Goal: Find specific page/section: Find specific page/section

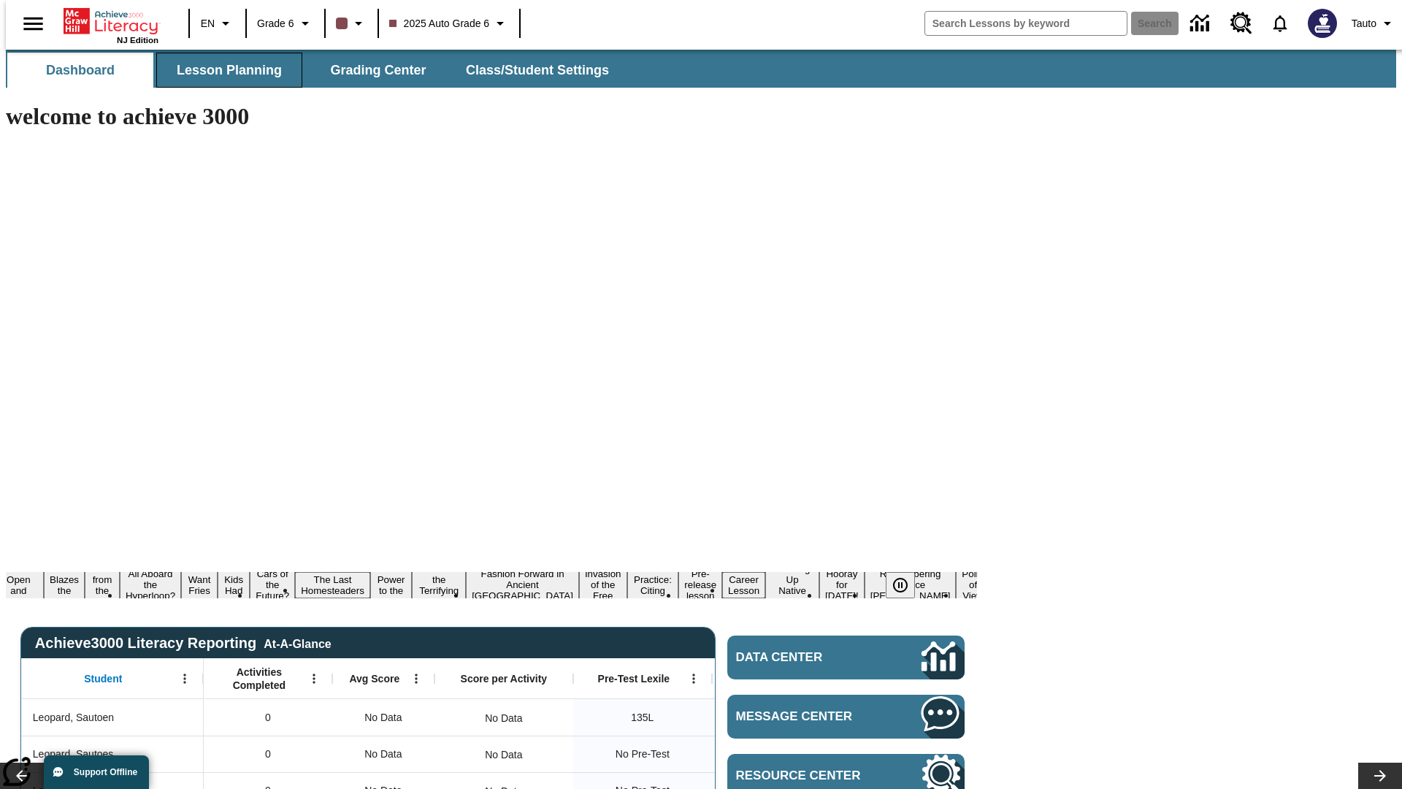
click at [223, 70] on span "Lesson Planning" at bounding box center [229, 70] width 105 height 17
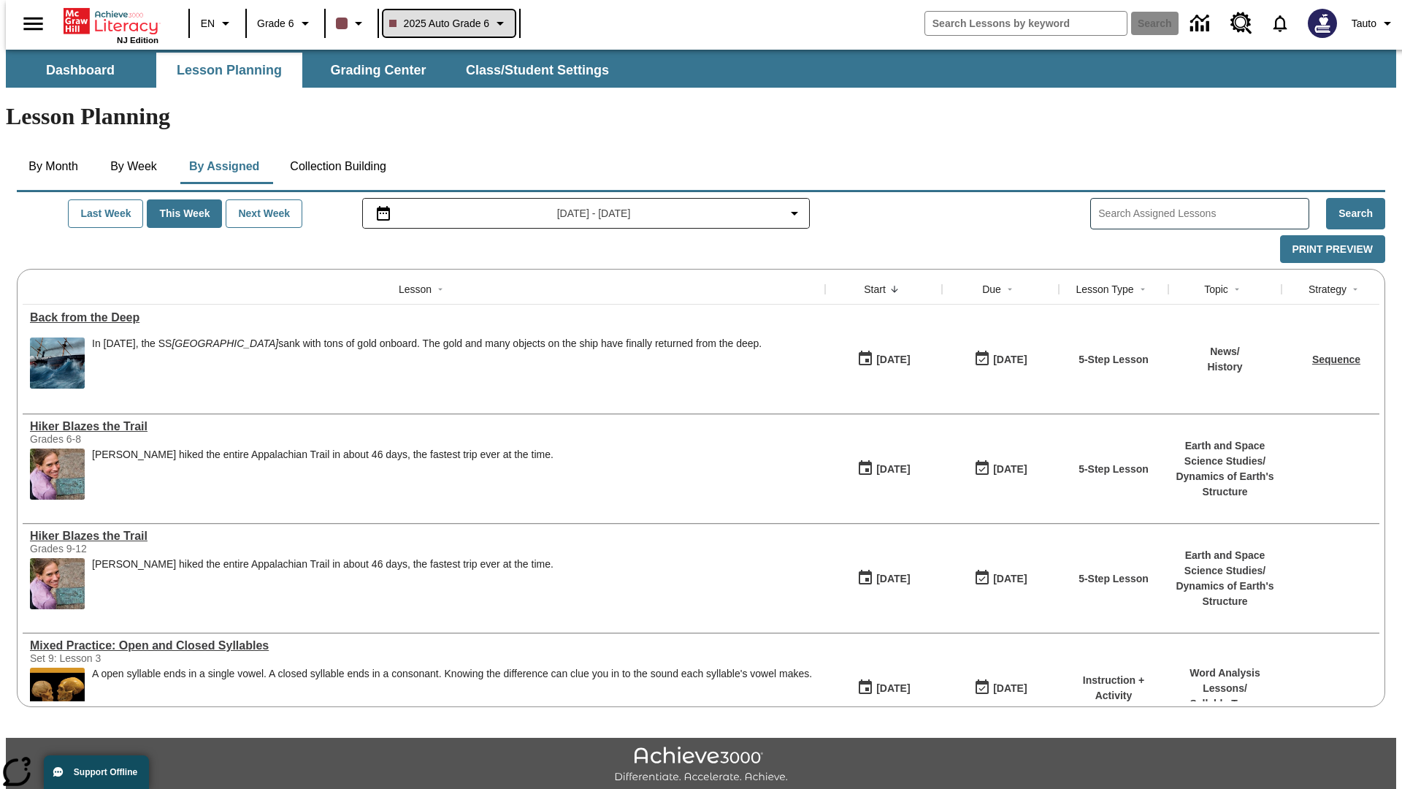
click at [447, 23] on span "2025 Auto Grade 6" at bounding box center [439, 23] width 101 height 15
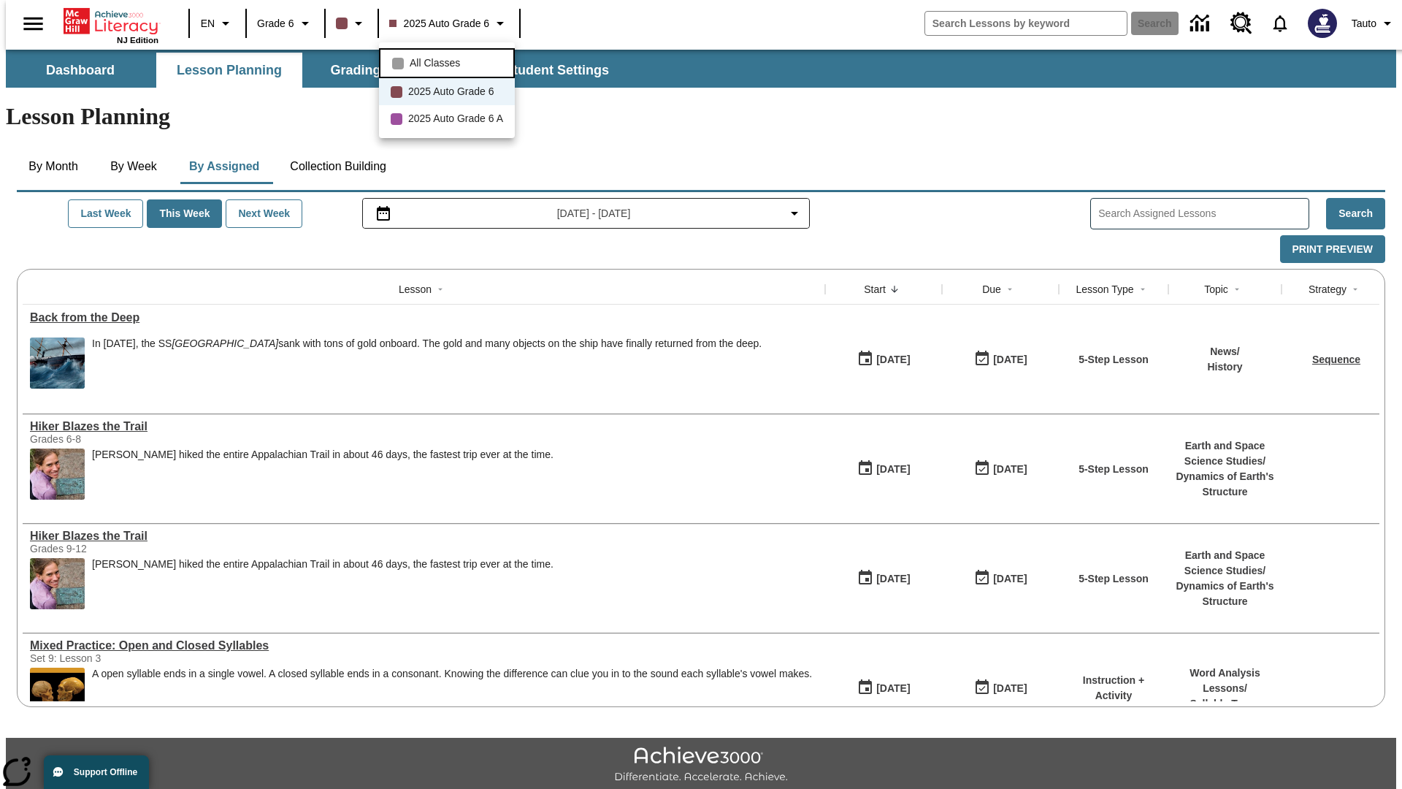
click at [449, 61] on span "All Classes" at bounding box center [435, 63] width 50 height 15
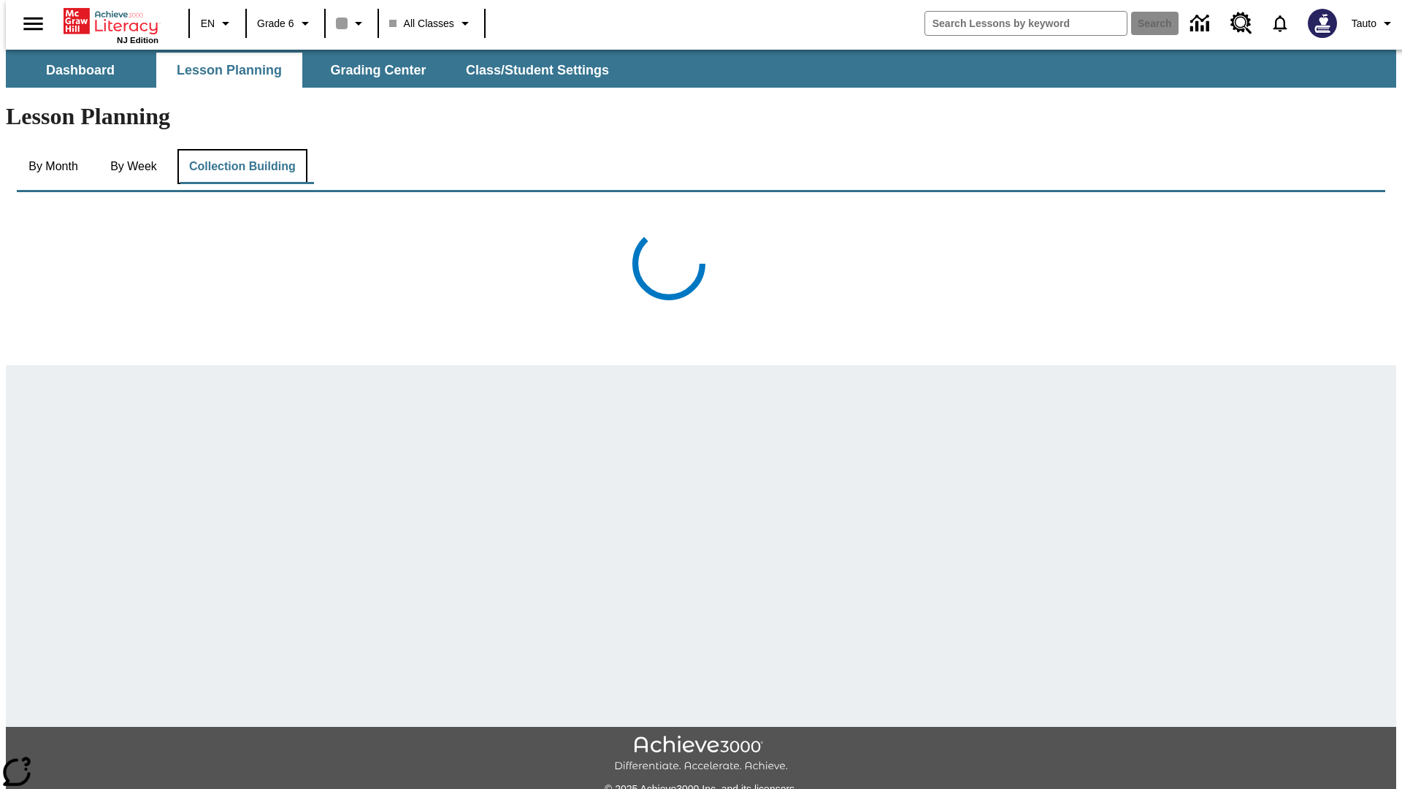
click at [241, 149] on button "Collection Building" at bounding box center [242, 166] width 130 height 35
